Goal: Task Accomplishment & Management: Manage account settings

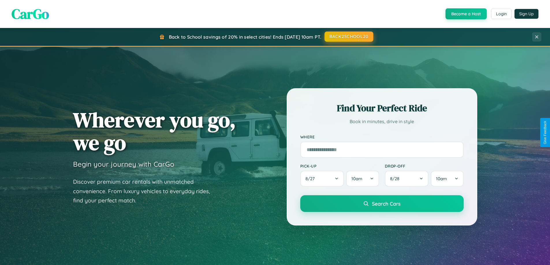
click at [348, 37] on button "BACK2SCHOOL20" at bounding box center [348, 36] width 49 height 10
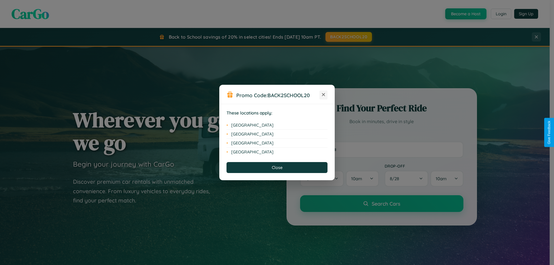
click at [323, 95] on icon at bounding box center [323, 94] width 3 height 3
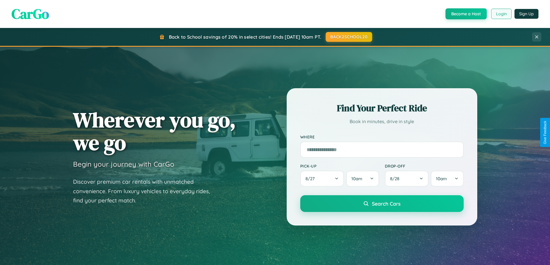
click at [501, 14] on button "Login" at bounding box center [501, 14] width 20 height 10
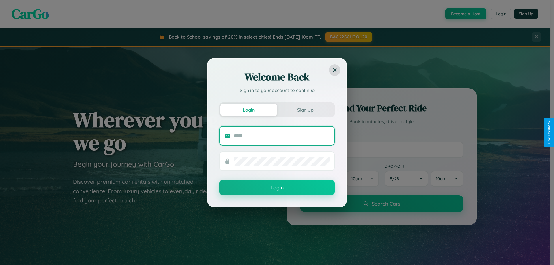
click at [282, 136] on input "text" at bounding box center [282, 135] width 96 height 9
type input "**********"
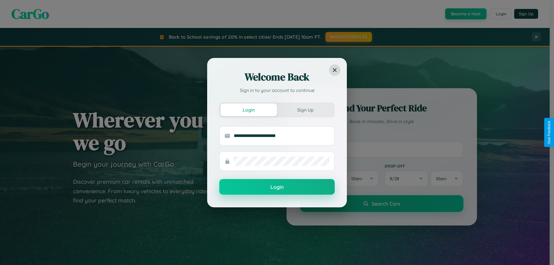
click at [277, 187] on button "Login" at bounding box center [276, 187] width 115 height 16
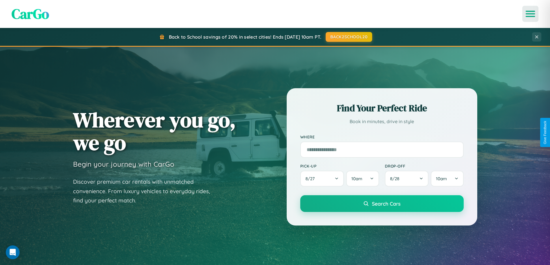
click at [530, 14] on icon "Open menu" at bounding box center [530, 13] width 8 height 5
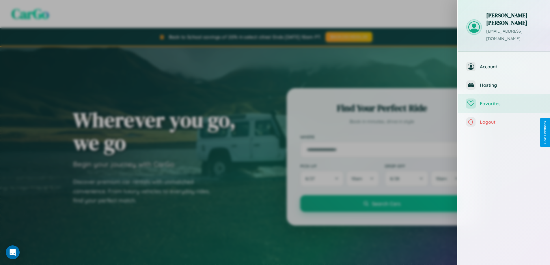
click at [503, 101] on span "Favorites" at bounding box center [509, 104] width 61 height 6
